Goal: Find specific page/section: Find specific page/section

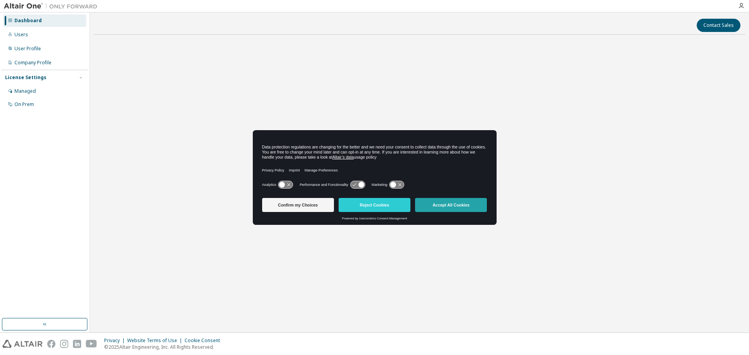
click at [451, 210] on button "Accept All Cookies" at bounding box center [451, 205] width 72 height 14
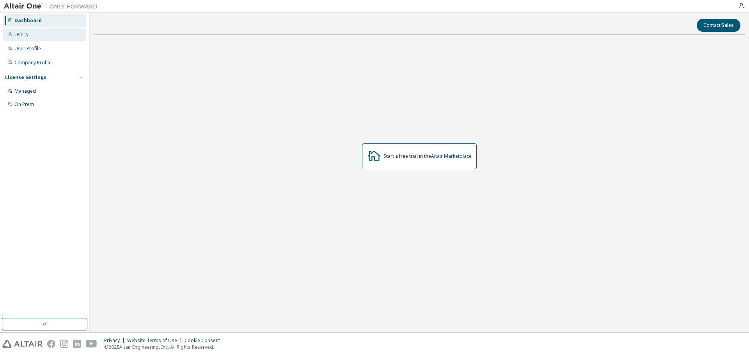
click at [34, 38] on div "Users" at bounding box center [44, 34] width 83 height 12
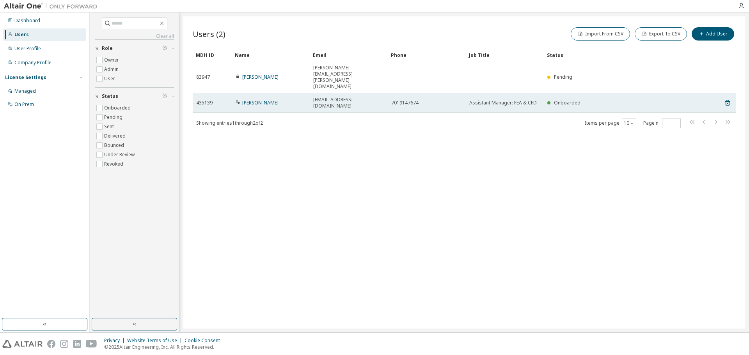
click at [308, 93] on td "[PERSON_NAME]" at bounding box center [271, 103] width 78 height 20
click at [310, 93] on td "[EMAIL_ADDRESS][DOMAIN_NAME]" at bounding box center [349, 103] width 78 height 20
click at [262, 99] on link "[PERSON_NAME]" at bounding box center [260, 102] width 36 height 7
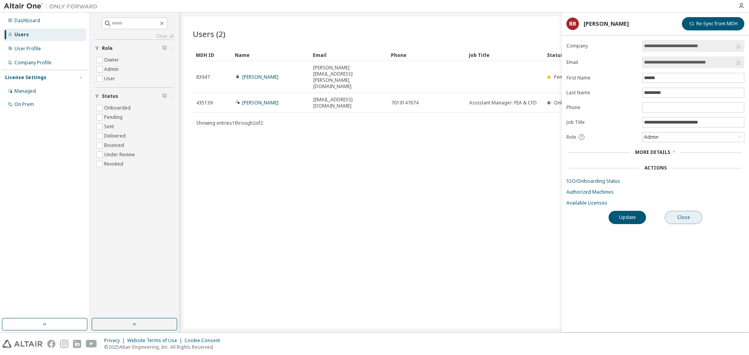
click at [677, 214] on button "Close" at bounding box center [683, 217] width 37 height 13
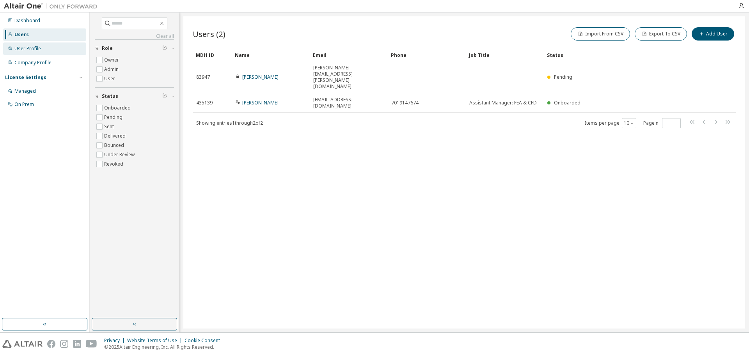
click at [35, 52] on div "User Profile" at bounding box center [44, 49] width 83 height 12
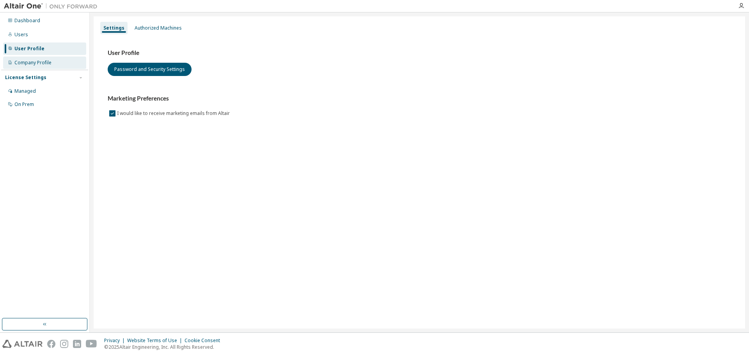
click at [33, 62] on div "Company Profile" at bounding box center [32, 63] width 37 height 6
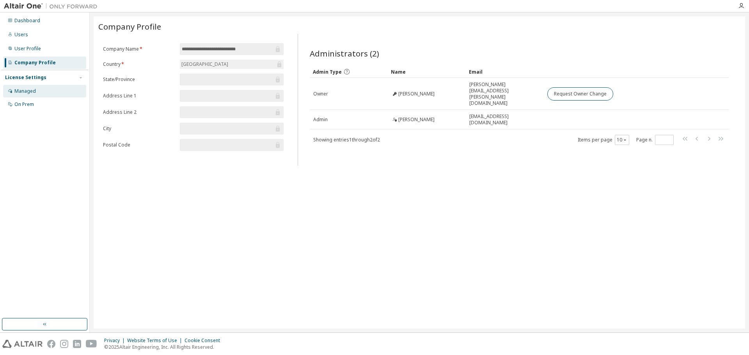
click at [30, 94] on div "Managed" at bounding box center [44, 91] width 83 height 12
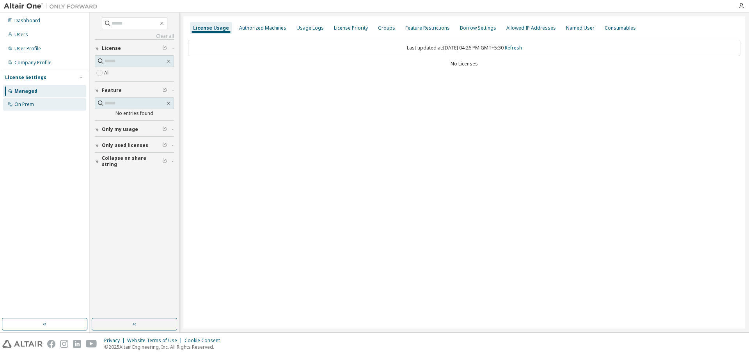
click at [26, 105] on div "On Prem" at bounding box center [24, 104] width 20 height 6
